Goal: Information Seeking & Learning: Learn about a topic

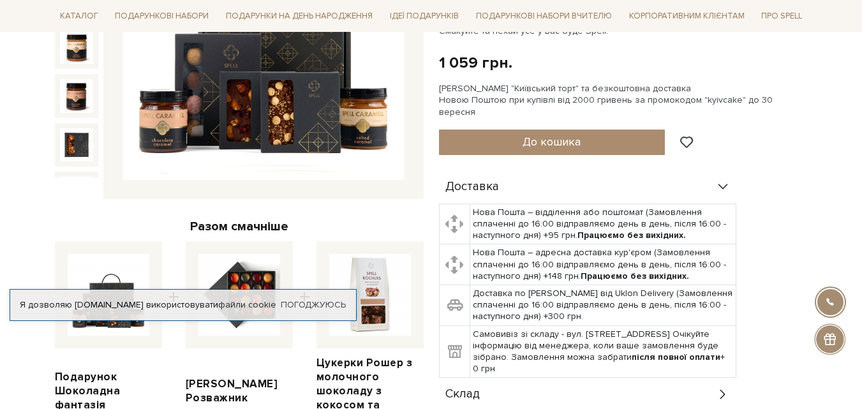
scroll to position [64, 0]
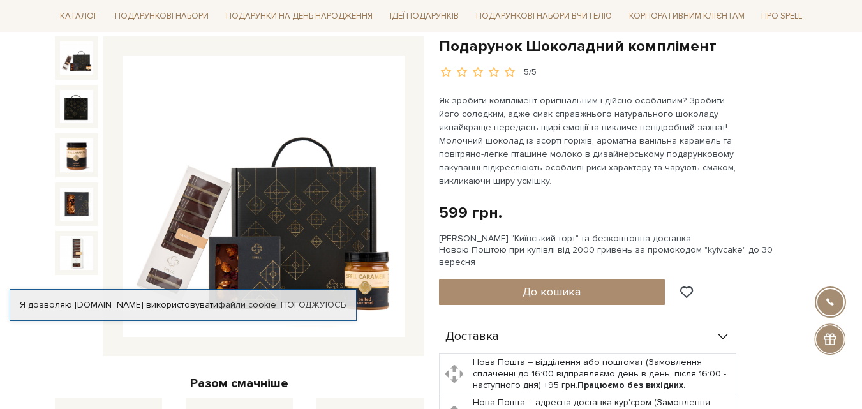
scroll to position [128, 0]
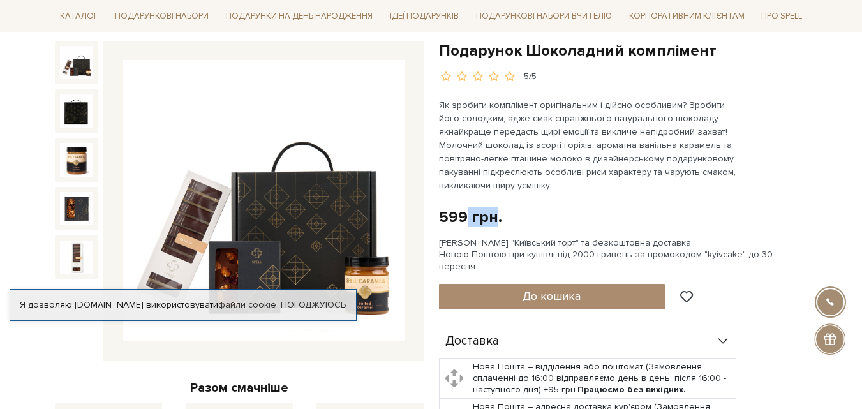
drag, startPoint x: 496, startPoint y: 218, endPoint x: 468, endPoint y: 218, distance: 28.1
click at [468, 218] on div "599 грн." at bounding box center [470, 217] width 63 height 20
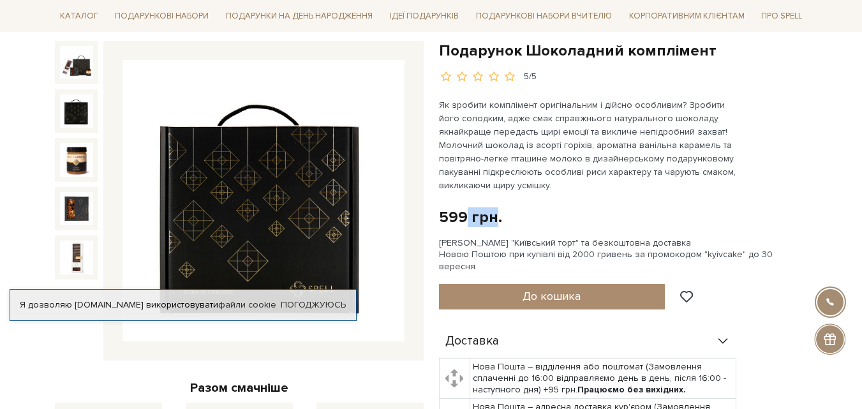
click at [80, 112] on img at bounding box center [76, 110] width 33 height 33
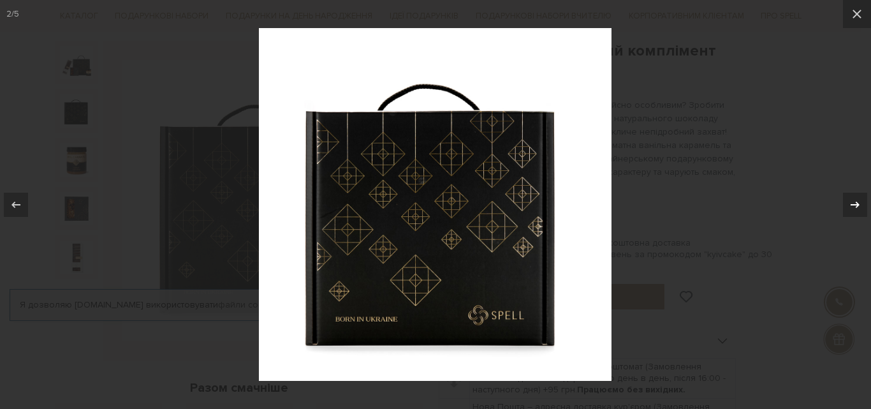
click at [861, 190] on button at bounding box center [849, 205] width 45 height 64
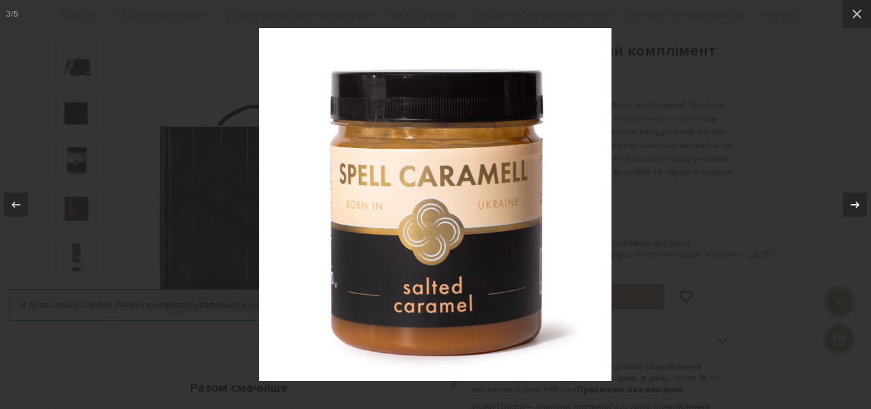
click at [861, 193] on button at bounding box center [849, 205] width 45 height 64
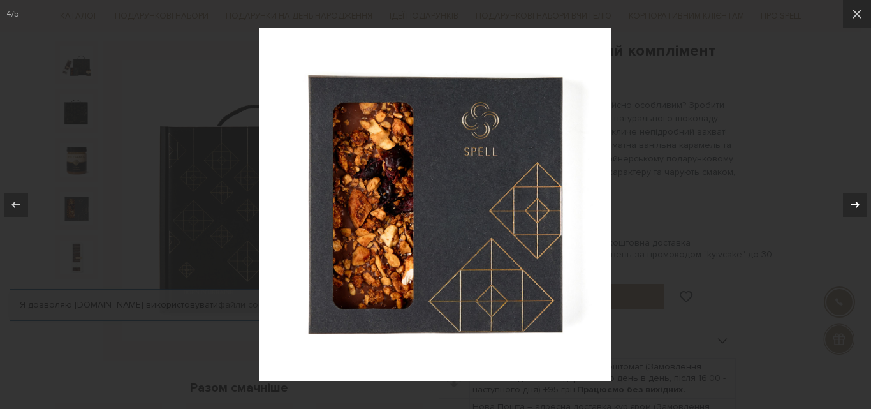
click at [861, 193] on button at bounding box center [849, 205] width 45 height 64
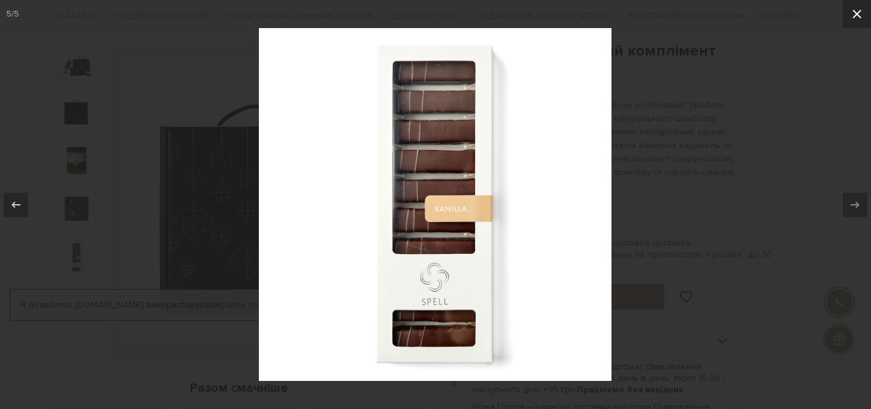
click at [861, 27] on button at bounding box center [857, 14] width 28 height 28
